Goal: Information Seeking & Learning: Learn about a topic

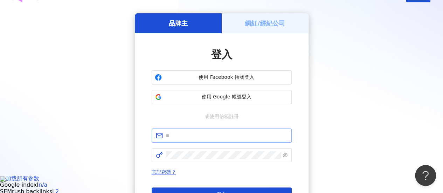
scroll to position [70, 0]
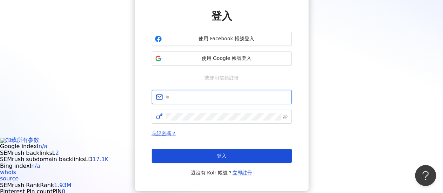
click at [189, 96] on input "text" at bounding box center [227, 97] width 122 height 8
paste input "**********"
type input "**********"
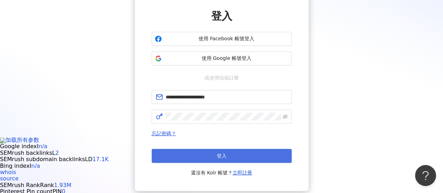
click at [216, 150] on button "登入" at bounding box center [222, 156] width 140 height 14
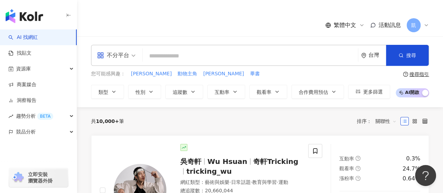
click at [182, 57] on input "search" at bounding box center [250, 55] width 210 height 13
click at [170, 56] on input "search" at bounding box center [250, 55] width 210 height 13
type input "*"
type input "***"
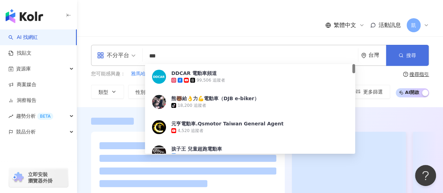
click at [399, 56] on icon "button" at bounding box center [401, 55] width 5 height 5
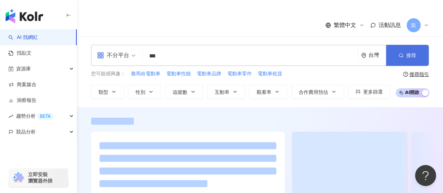
click at [396, 59] on button "搜尋" at bounding box center [407, 55] width 43 height 21
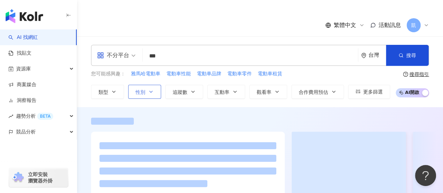
click at [150, 92] on icon "button" at bounding box center [151, 92] width 6 height 6
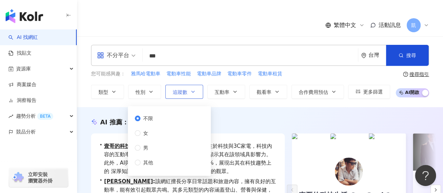
click at [189, 88] on button "追蹤數" at bounding box center [184, 92] width 38 height 14
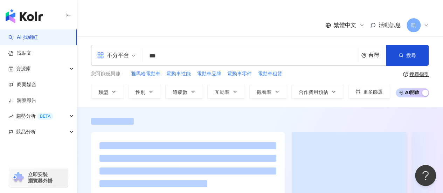
click at [128, 31] on div "繁體中文 活動訊息 凱" at bounding box center [260, 25] width 338 height 22
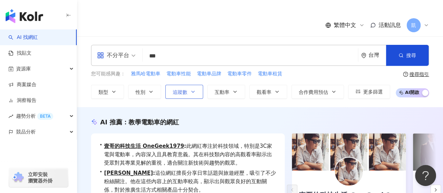
click at [175, 89] on span "追蹤數" at bounding box center [180, 92] width 15 height 6
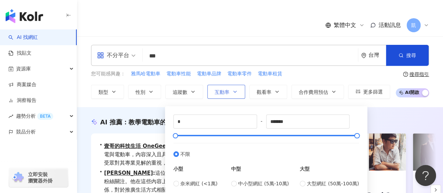
click at [221, 92] on span "互動率" at bounding box center [222, 92] width 15 height 6
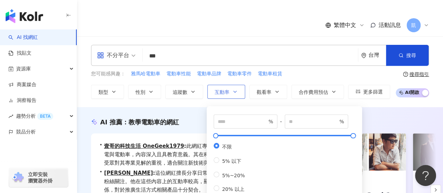
click at [230, 89] on button "互動率" at bounding box center [226, 92] width 38 height 14
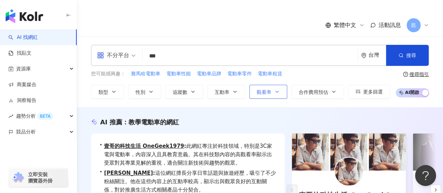
click at [266, 93] on span "觀看率" at bounding box center [264, 92] width 15 height 6
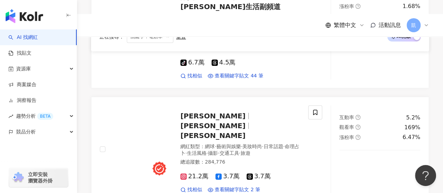
scroll to position [582, 0]
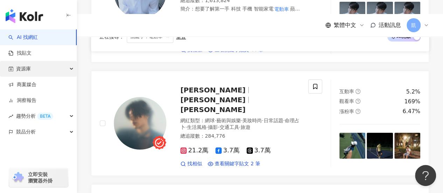
click at [50, 67] on div "資源庫" at bounding box center [38, 69] width 77 height 16
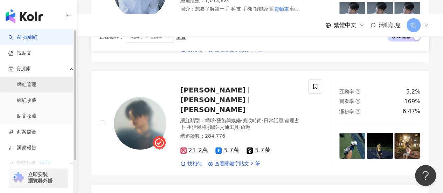
click at [33, 86] on link "網紅管理" at bounding box center [27, 84] width 20 height 7
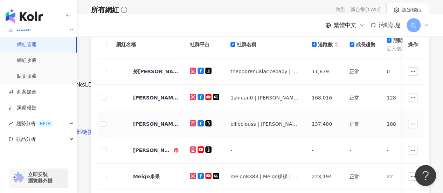
scroll to position [140, 0]
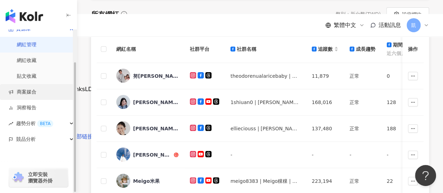
click at [24, 90] on link "商案媒合" at bounding box center [22, 92] width 28 height 7
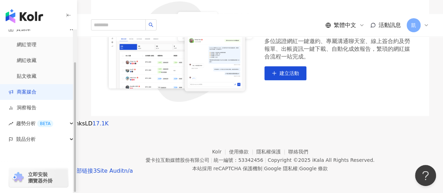
scroll to position [106, 0]
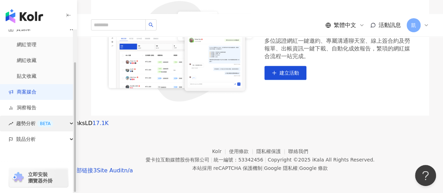
click at [57, 124] on div "趨勢分析 BETA" at bounding box center [38, 124] width 77 height 16
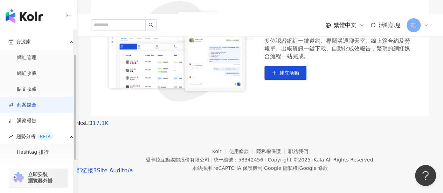
scroll to position [18, 0]
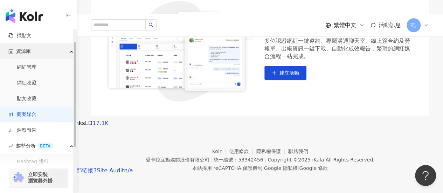
click at [37, 49] on div "資源庫" at bounding box center [38, 51] width 77 height 16
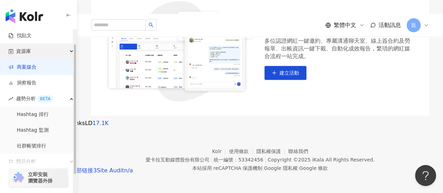
click at [37, 49] on div "資源庫" at bounding box center [38, 51] width 77 height 16
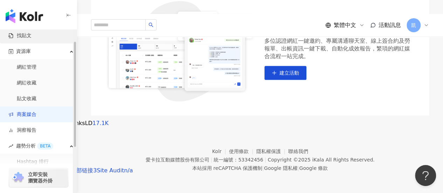
click at [32, 39] on link "找貼文" at bounding box center [19, 35] width 23 height 7
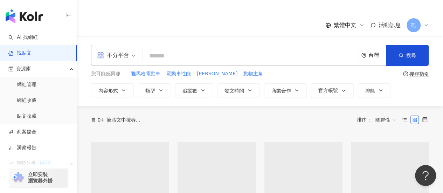
click at [164, 57] on input "search" at bounding box center [250, 55] width 210 height 15
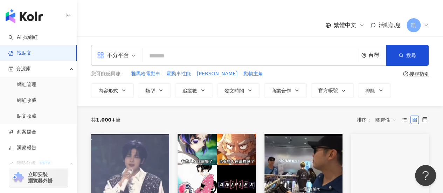
type input "*"
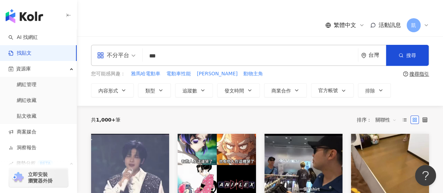
type input "***"
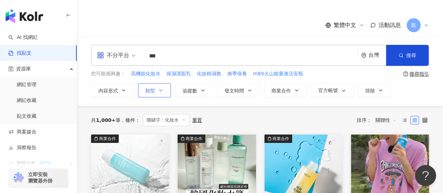
drag, startPoint x: 155, startPoint y: 88, endPoint x: 157, endPoint y: 91, distance: 3.9
click at [155, 88] on button "類型" at bounding box center [154, 90] width 33 height 14
click at [121, 91] on icon "button" at bounding box center [124, 91] width 6 height 6
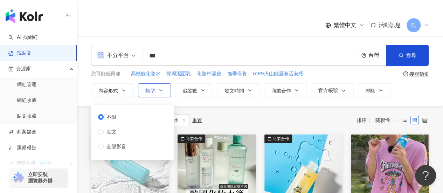
click at [152, 95] on button "類型" at bounding box center [154, 90] width 33 height 14
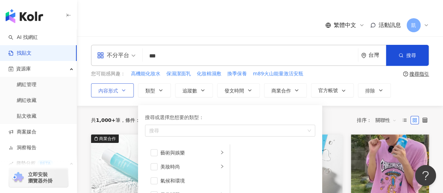
click at [109, 91] on span "內容形式" at bounding box center [108, 91] width 20 height 6
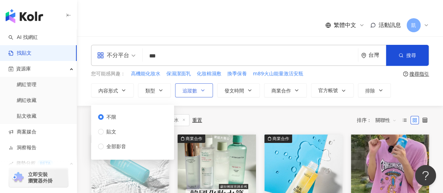
click at [190, 89] on span "追蹤數" at bounding box center [190, 91] width 15 height 6
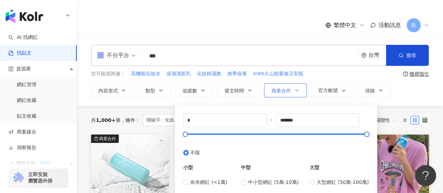
click at [285, 91] on span "商業合作" at bounding box center [282, 91] width 20 height 6
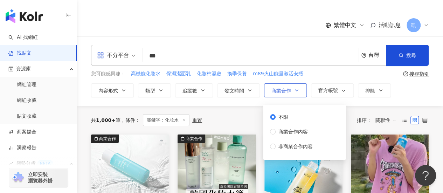
click at [283, 91] on span "商業合作" at bounding box center [282, 91] width 20 height 6
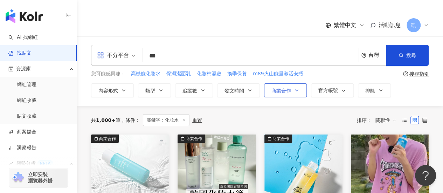
click at [283, 91] on span "商業合作" at bounding box center [282, 91] width 20 height 6
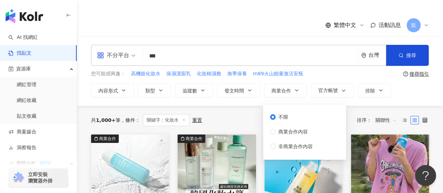
click at [230, 97] on div "不分平台 *** 台灣 搜尋 您可能感興趣： 高機能化妝水 保濕潔面乳 化妝棉濕敷 換季保養 m89火山能量激活安瓶 搜尋指引 內容形式 類型 追蹤數 發文時…" at bounding box center [260, 70] width 366 height 69
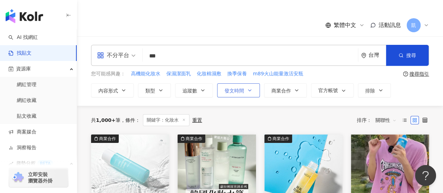
click at [234, 90] on span "發文時間" at bounding box center [235, 91] width 20 height 6
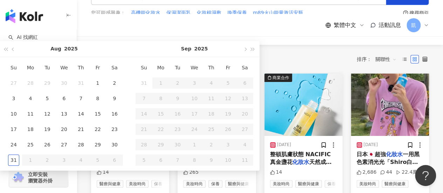
scroll to position [35, 0]
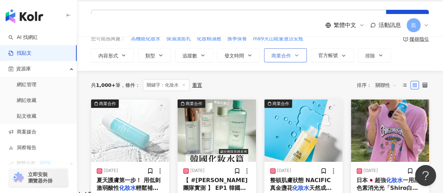
click at [272, 58] on span "商業合作" at bounding box center [282, 56] width 20 height 6
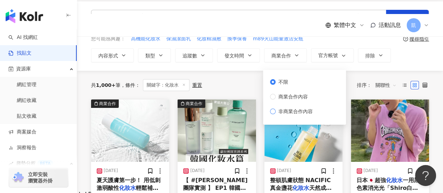
click at [298, 112] on span "非商業合作內容" at bounding box center [296, 112] width 40 height 8
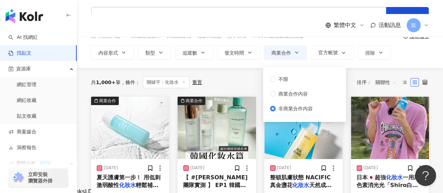
scroll to position [0, 0]
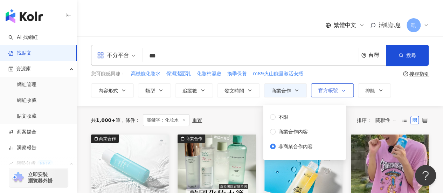
click at [320, 94] on button "官方帳號" at bounding box center [332, 90] width 43 height 14
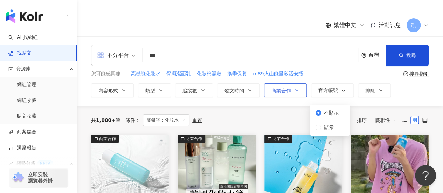
click at [290, 96] on button "商業合作" at bounding box center [285, 90] width 43 height 14
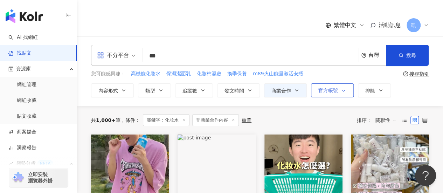
click at [320, 94] on button "官方帳號" at bounding box center [332, 90] width 43 height 14
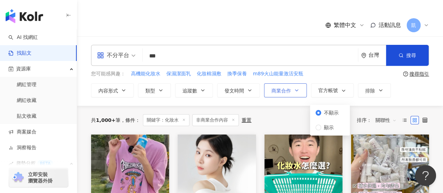
click at [291, 87] on button "商業合作" at bounding box center [285, 90] width 43 height 14
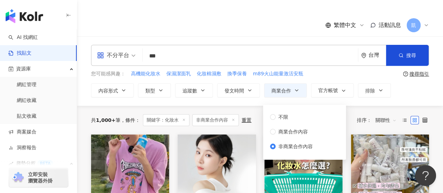
click at [248, 100] on div "不分平台 *** 台灣 搜尋 您可能感興趣： 高機能化妝水 保濕潔面乳 化妝棉濕敷 換季保養 m89火山能量激活安瓶 搜尋指引 內容形式 類型 追蹤數 發文時…" at bounding box center [260, 70] width 366 height 69
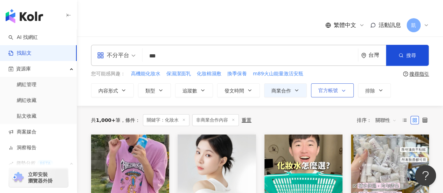
click at [327, 86] on button "官方帳號" at bounding box center [332, 90] width 43 height 14
click at [255, 109] on div "共 1,000+ 筆 條件 ： 關鍵字：化妝水 非商業合作內容 重置 排序： 關聯性" at bounding box center [260, 120] width 338 height 29
click at [119, 93] on button "內容形式" at bounding box center [112, 90] width 43 height 14
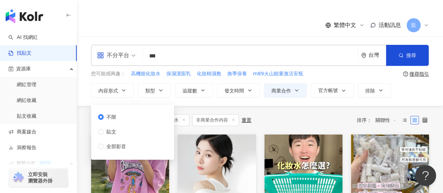
click at [111, 137] on div "不限 貼文 全部影音" at bounding box center [115, 131] width 34 height 37
click at [109, 130] on span "貼文" at bounding box center [111, 132] width 15 height 8
click at [115, 148] on span "全部影音" at bounding box center [116, 147] width 25 height 8
click at [116, 139] on div "不限 貼文 全部影音" at bounding box center [115, 131] width 34 height 37
click at [112, 136] on div "不限 貼文 全部影音" at bounding box center [115, 131] width 34 height 37
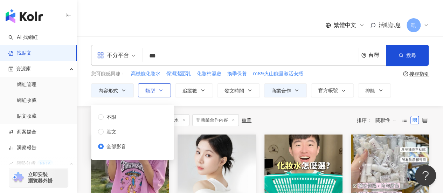
click at [146, 92] on span "類型" at bounding box center [150, 91] width 10 height 6
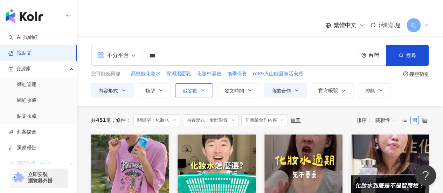
click at [192, 88] on span "追蹤數" at bounding box center [190, 91] width 15 height 6
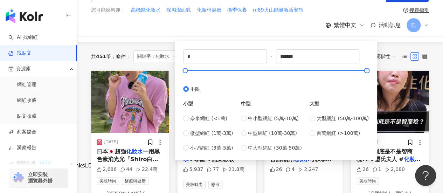
scroll to position [70, 0]
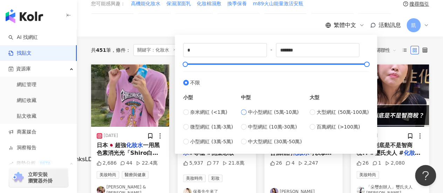
drag, startPoint x: 289, startPoint y: 98, endPoint x: 294, endPoint y: 114, distance: 16.8
click at [293, 110] on div "中型 中小型網紅 (5萬-10萬) 中型網紅 (10萬-30萬) 中大型網紅 (30萬-50萬)" at bounding box center [271, 116] width 61 height 59
click at [331, 114] on span "大型網紅 (50萬-100萬)" at bounding box center [343, 112] width 52 height 8
type input "******"
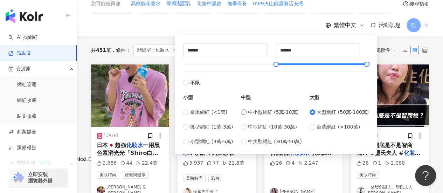
click at [265, 111] on span "中小型網紅 (5萬-10萬)" at bounding box center [273, 112] width 51 height 8
type input "*****"
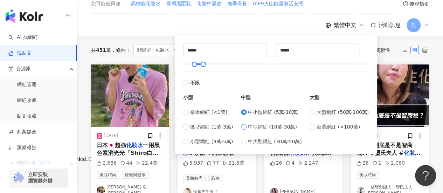
click at [260, 128] on span "中型網紅 (10萬-30萬)" at bounding box center [272, 127] width 49 height 8
type input "******"
click at [264, 117] on div "中小型網紅 (5萬-10萬) 中型網紅 (10萬-30萬) 中大型網紅 (30萬-50萬)" at bounding box center [271, 126] width 61 height 37
click at [262, 110] on span "中小型網紅 (5萬-10萬)" at bounding box center [273, 112] width 51 height 8
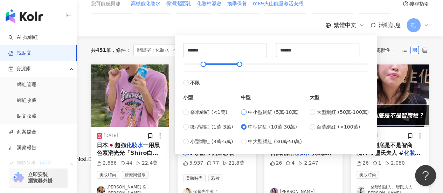
type input "*****"
click at [259, 132] on div "中小型網紅 (5萬-10萬) 中型網紅 (10萬-30萬) 中大型網紅 (30萬-50萬)" at bounding box center [271, 126] width 61 height 37
click at [260, 125] on span "中型網紅 (10萬-30萬)" at bounding box center [272, 127] width 49 height 8
type input "******"
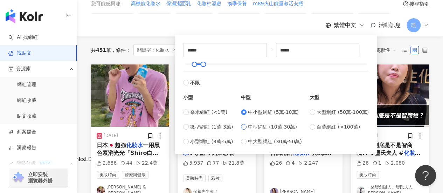
type input "******"
click at [263, 118] on div "中小型網紅 (5萬-10萬) 中型網紅 (10萬-30萬) 中大型網紅 (30萬-50萬)" at bounding box center [271, 126] width 61 height 37
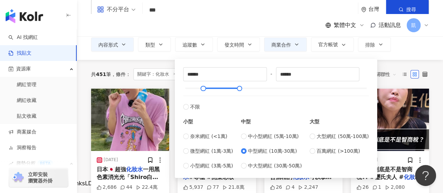
scroll to position [35, 0]
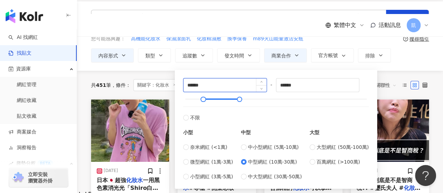
click at [234, 84] on input "******" at bounding box center [225, 84] width 83 height 13
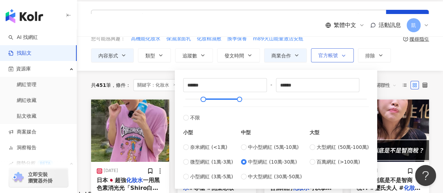
click at [336, 55] on span "官方帳號" at bounding box center [329, 56] width 20 height 6
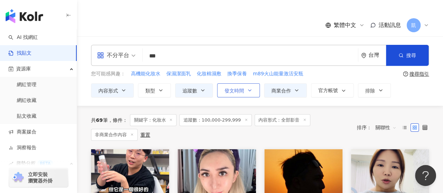
click at [227, 86] on button "發文時間" at bounding box center [238, 90] width 43 height 14
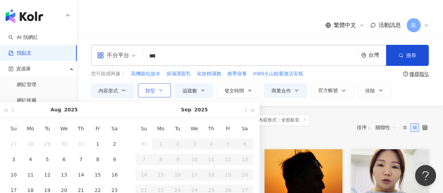
click at [153, 94] on button "類型" at bounding box center [154, 90] width 33 height 14
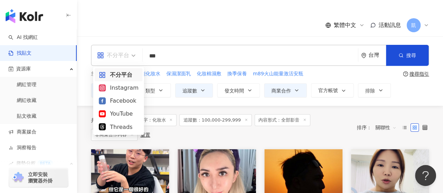
click at [128, 56] on div "不分平台" at bounding box center [113, 55] width 32 height 11
click at [120, 128] on div "Threads" at bounding box center [119, 127] width 40 height 9
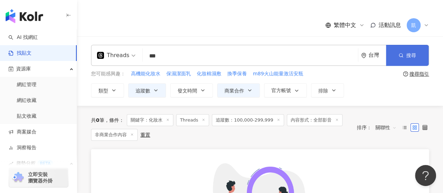
click at [402, 54] on icon "button" at bounding box center [401, 55] width 5 height 5
click at [163, 63] on div "Threads *** 台灣 搜尋" at bounding box center [260, 55] width 338 height 21
click at [165, 56] on input "***" at bounding box center [250, 55] width 210 height 15
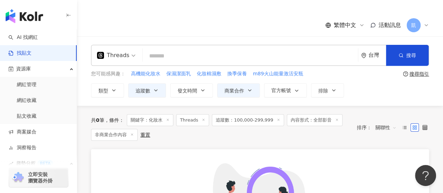
click at [125, 61] on span at bounding box center [116, 55] width 39 height 20
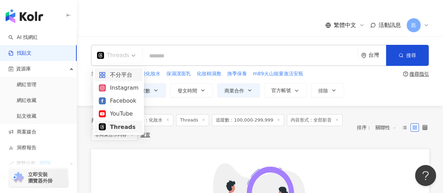
drag, startPoint x: 118, startPoint y: 76, endPoint x: 134, endPoint y: 69, distance: 17.6
click at [118, 76] on div "不分平台" at bounding box center [119, 74] width 40 height 9
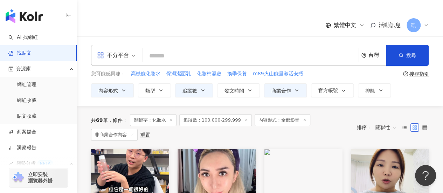
click at [154, 59] on input "search" at bounding box center [250, 55] width 210 height 15
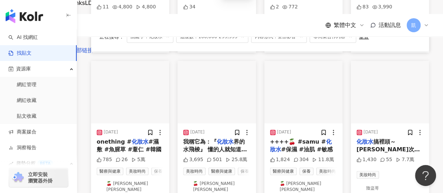
scroll to position [245, 0]
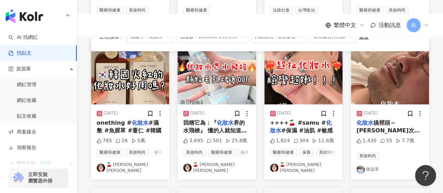
click at [212, 121] on span "我稱它為：『" at bounding box center [200, 122] width 34 height 7
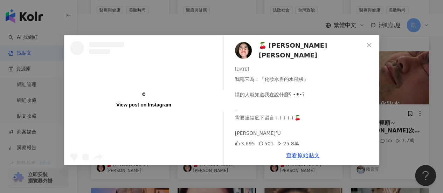
click at [298, 148] on div "查看原始貼文" at bounding box center [303, 155] width 153 height 20
click at [299, 159] on link "查看原始貼文" at bounding box center [303, 155] width 34 height 7
click at [369, 45] on icon "close" at bounding box center [369, 45] width 4 height 4
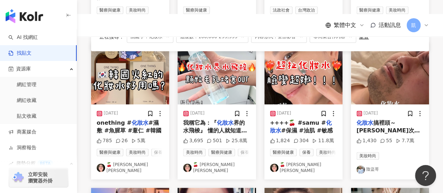
click at [202, 171] on link "🍒 蓓馨 yanna ᵔᴥᵔ" at bounding box center [216, 168] width 67 height 12
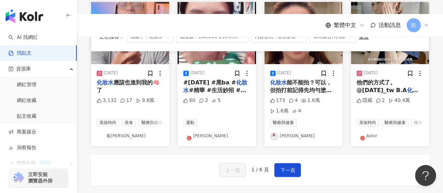
scroll to position [421, 0]
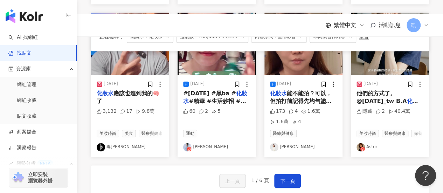
drag, startPoint x: 301, startPoint y: 98, endPoint x: 286, endPoint y: 84, distance: 21.3
click at [286, 84] on div "2025/6/16" at bounding box center [284, 84] width 14 height 6
click at [284, 147] on link "[PERSON_NAME]" at bounding box center [303, 147] width 67 height 8
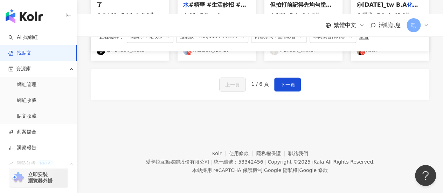
scroll to position [519, 0]
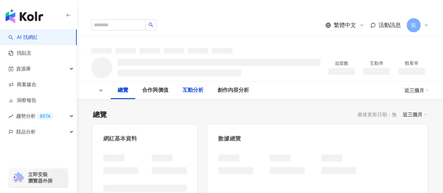
click at [195, 90] on div "互動分析" at bounding box center [193, 90] width 21 height 8
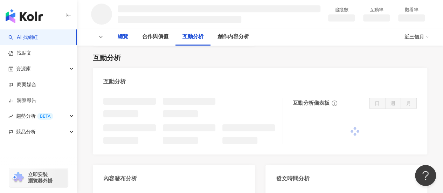
click at [119, 41] on div "總覽" at bounding box center [123, 37] width 11 height 8
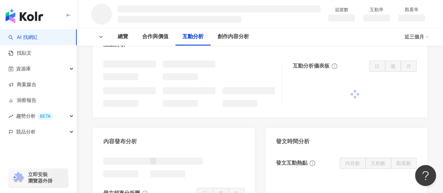
scroll to position [512, 0]
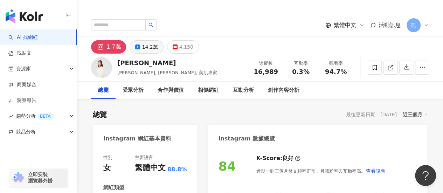
click at [143, 49] on div "14.2萬" at bounding box center [150, 47] width 16 height 10
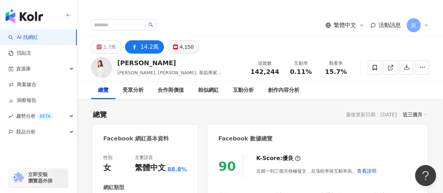
click at [174, 47] on rect at bounding box center [175, 47] width 4 height 3
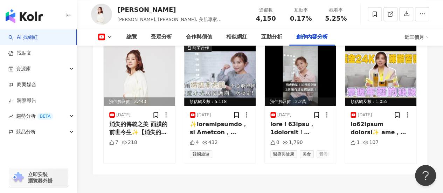
scroll to position [2027, 0]
